Goal: Navigation & Orientation: Find specific page/section

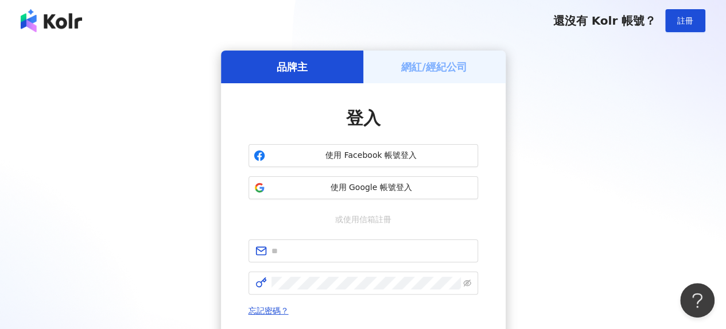
click at [457, 63] on h5 "網紅/經紀公司" at bounding box center [434, 67] width 66 height 14
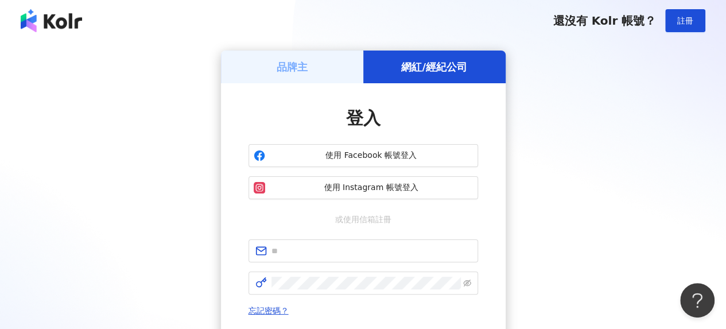
scroll to position [57, 0]
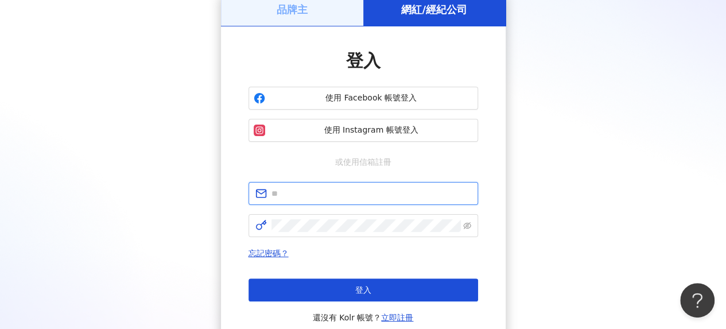
click at [327, 189] on input "text" at bounding box center [372, 193] width 200 height 13
type input "**********"
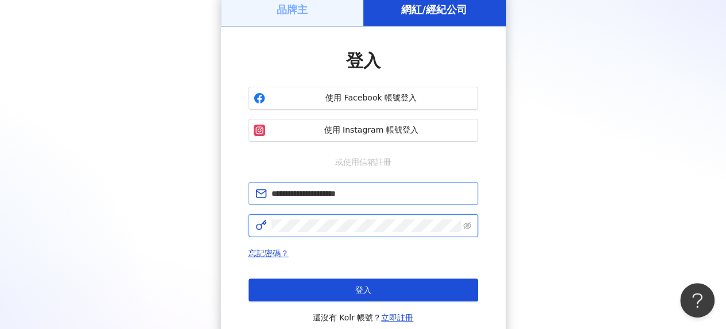
click button "登入" at bounding box center [364, 289] width 230 height 23
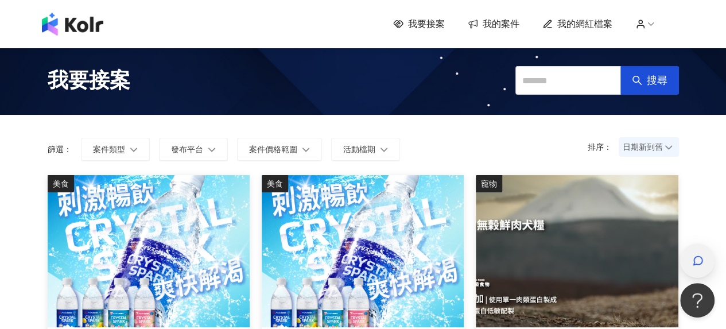
click at [694, 263] on icon "button" at bounding box center [697, 260] width 11 height 11
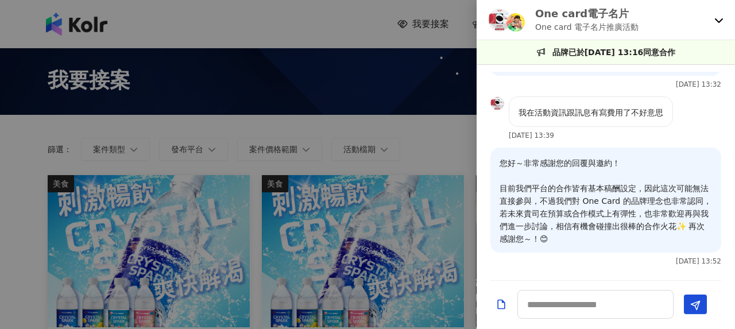
scroll to position [1211, 0]
click at [720, 13] on div "One card電子名片 One card 電子名片推廣活動" at bounding box center [606, 20] width 258 height 40
